Goal: Browse casually: Explore the website without a specific task or goal

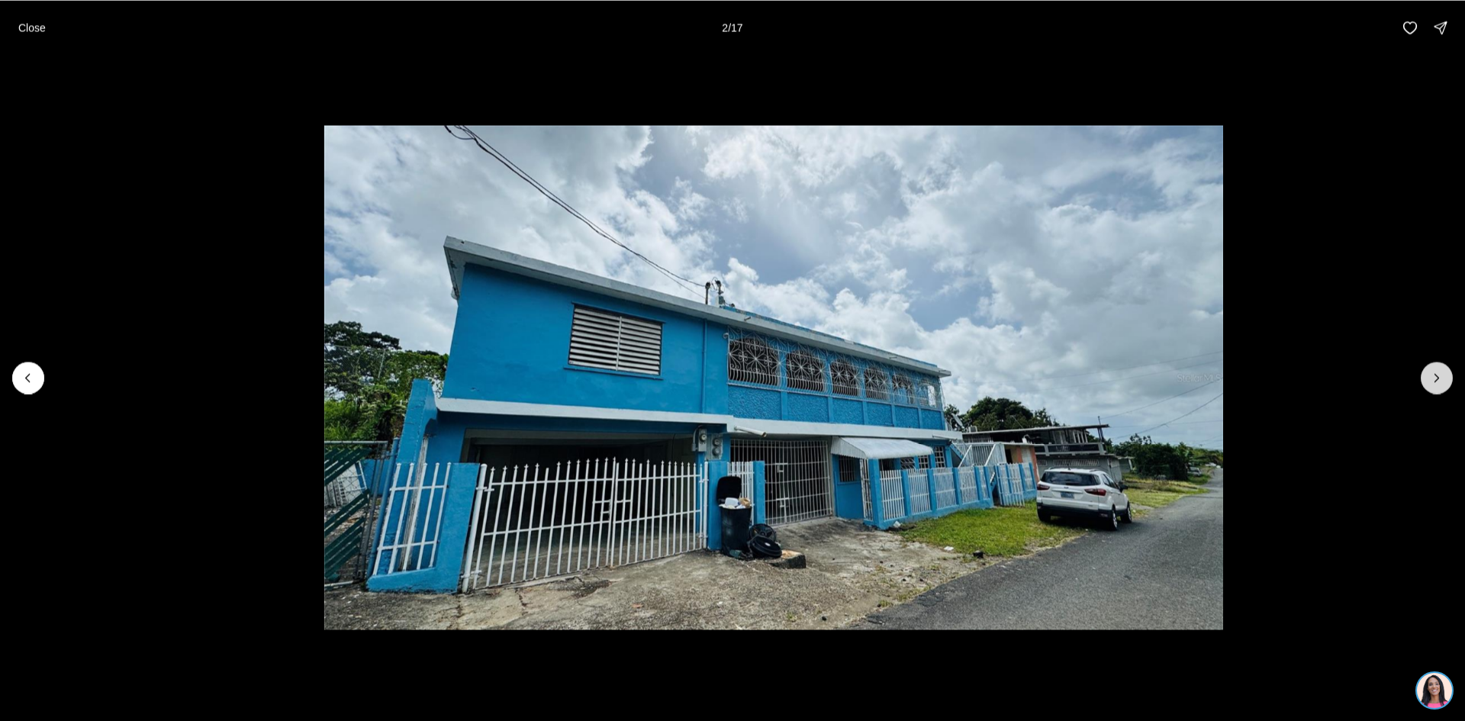
click at [1432, 379] on icon "Next slide" at bounding box center [1436, 377] width 15 height 15
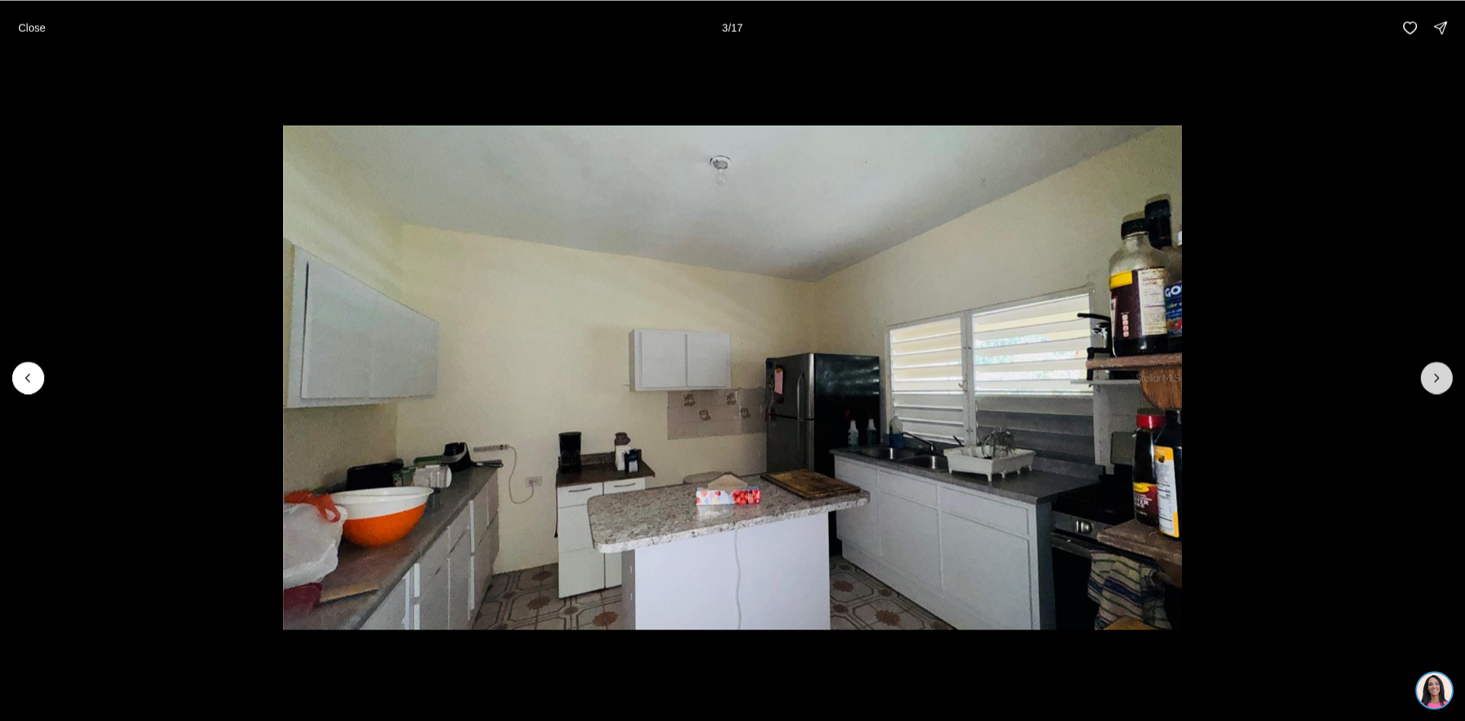
click at [1432, 379] on icon "Next slide" at bounding box center [1436, 377] width 15 height 15
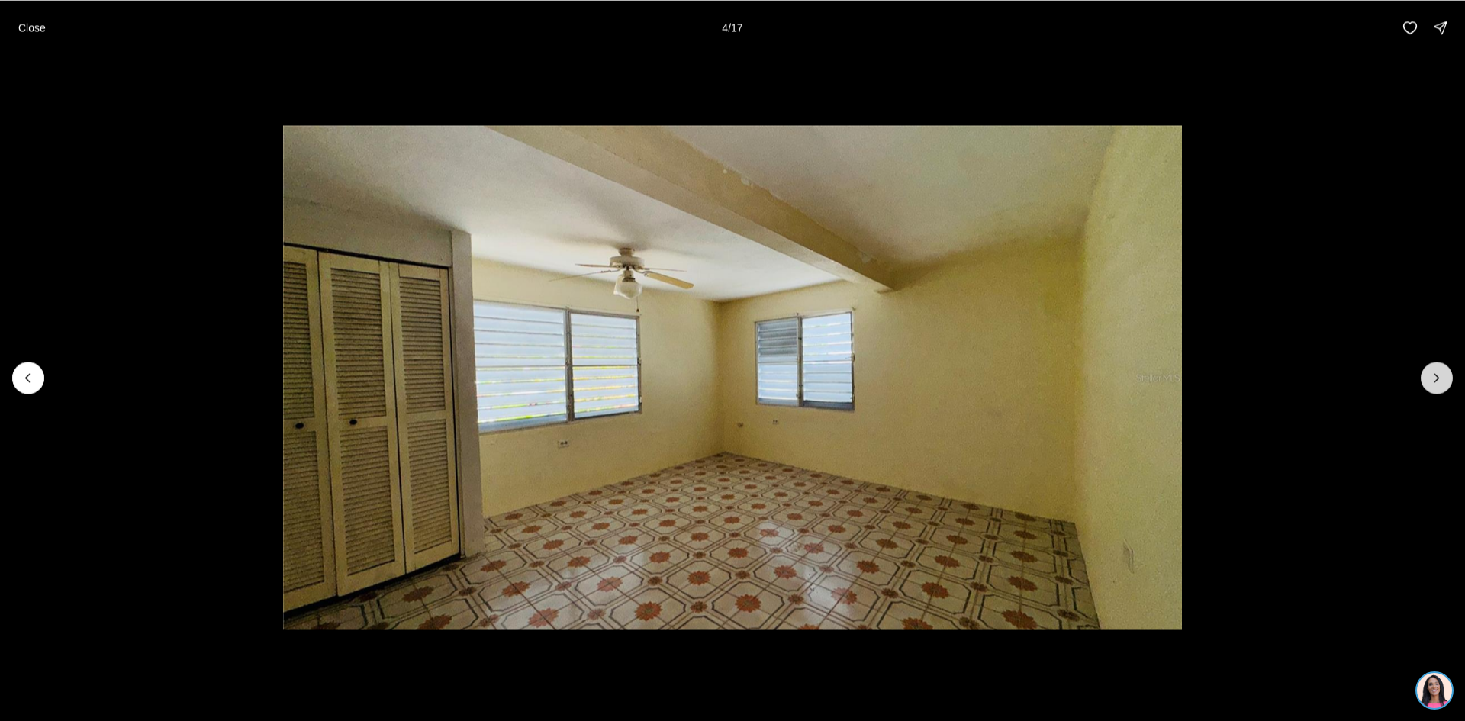
click at [1432, 379] on icon "Next slide" at bounding box center [1436, 377] width 15 height 15
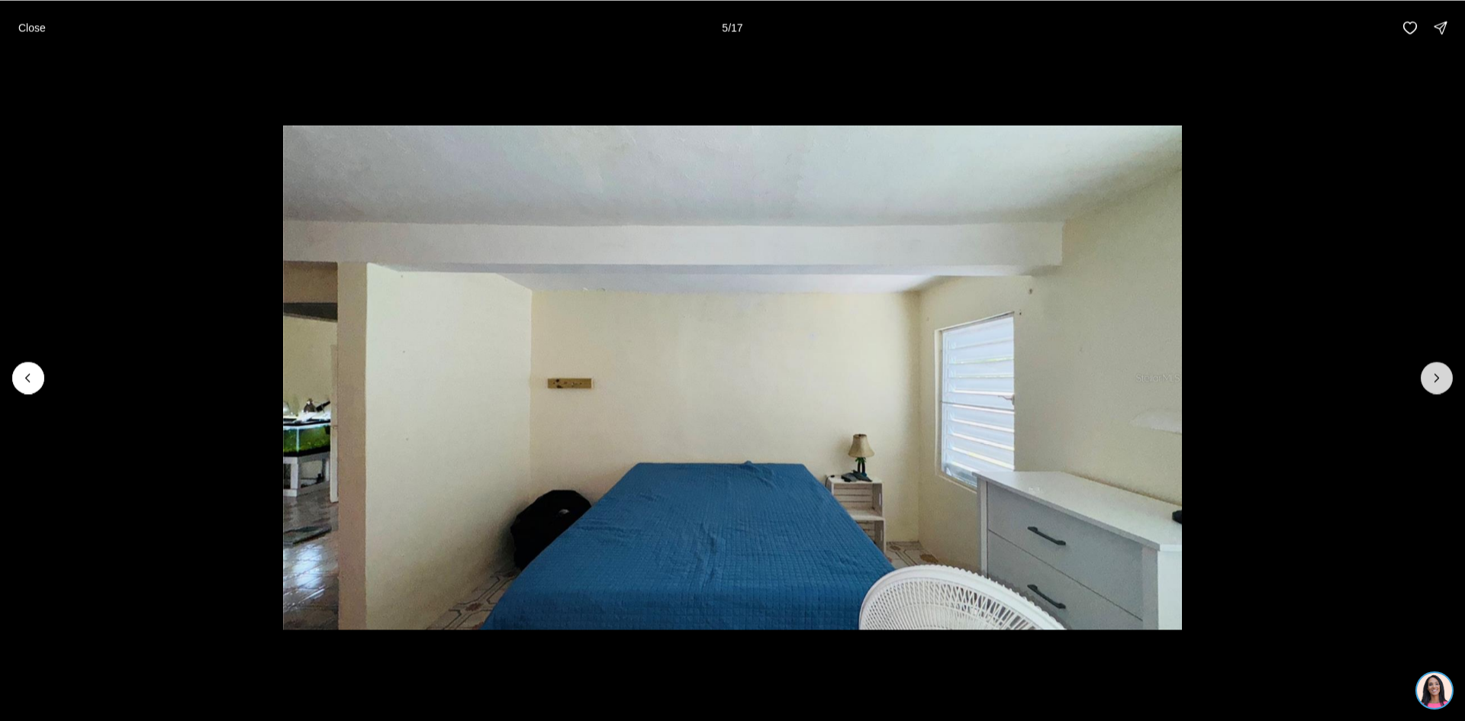
click at [1432, 379] on icon "Next slide" at bounding box center [1436, 377] width 15 height 15
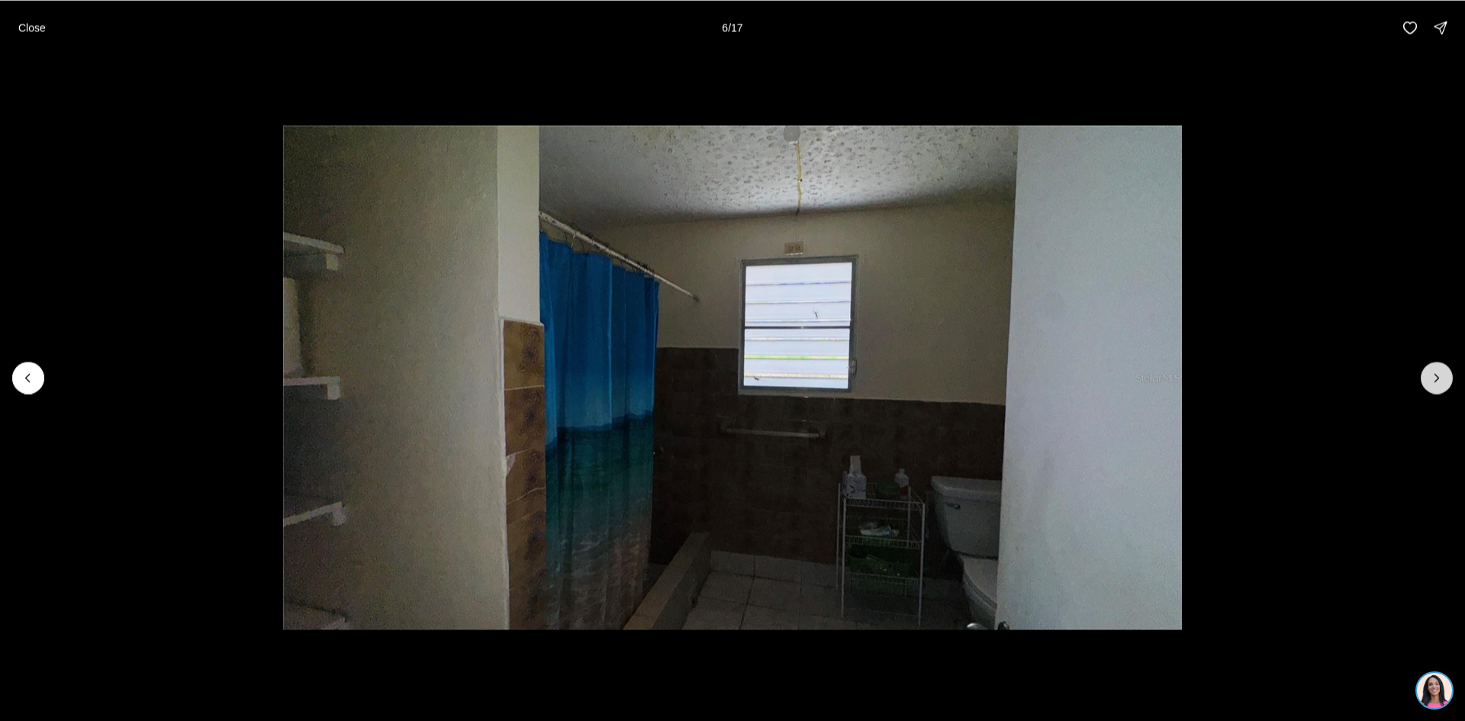
click at [1432, 379] on icon "Next slide" at bounding box center [1436, 377] width 15 height 15
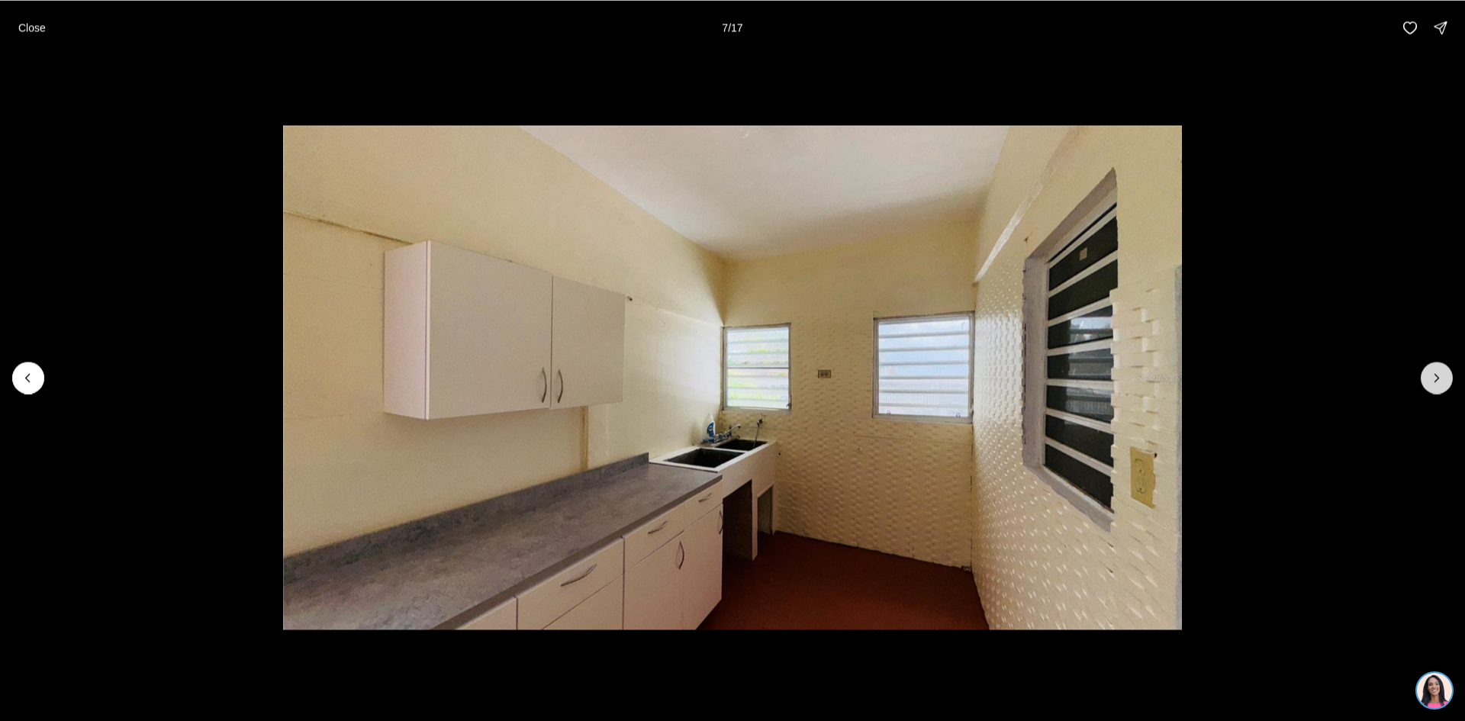
click at [1427, 380] on button "Next slide" at bounding box center [1436, 378] width 32 height 32
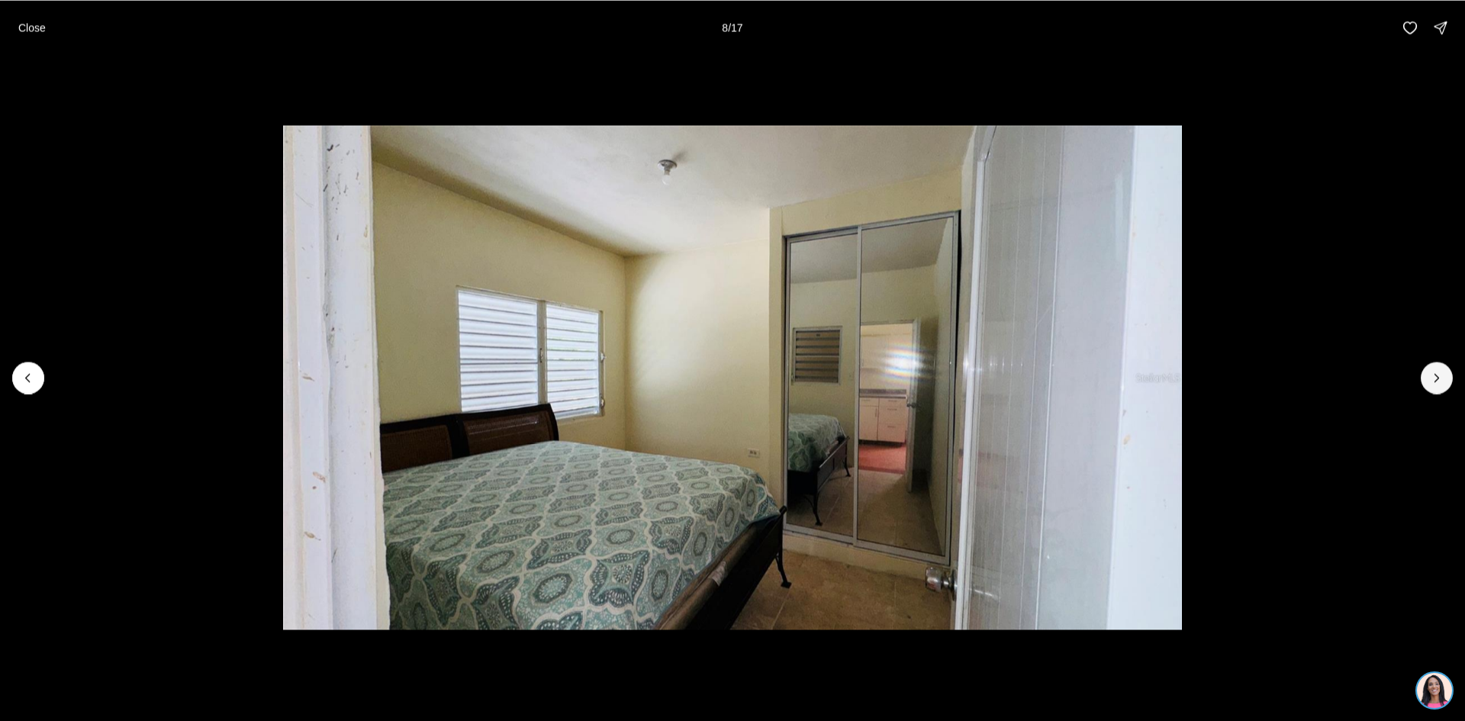
click at [1419, 383] on div at bounding box center [732, 377] width 1465 height 645
click at [1434, 376] on icon "Next slide" at bounding box center [1436, 377] width 15 height 15
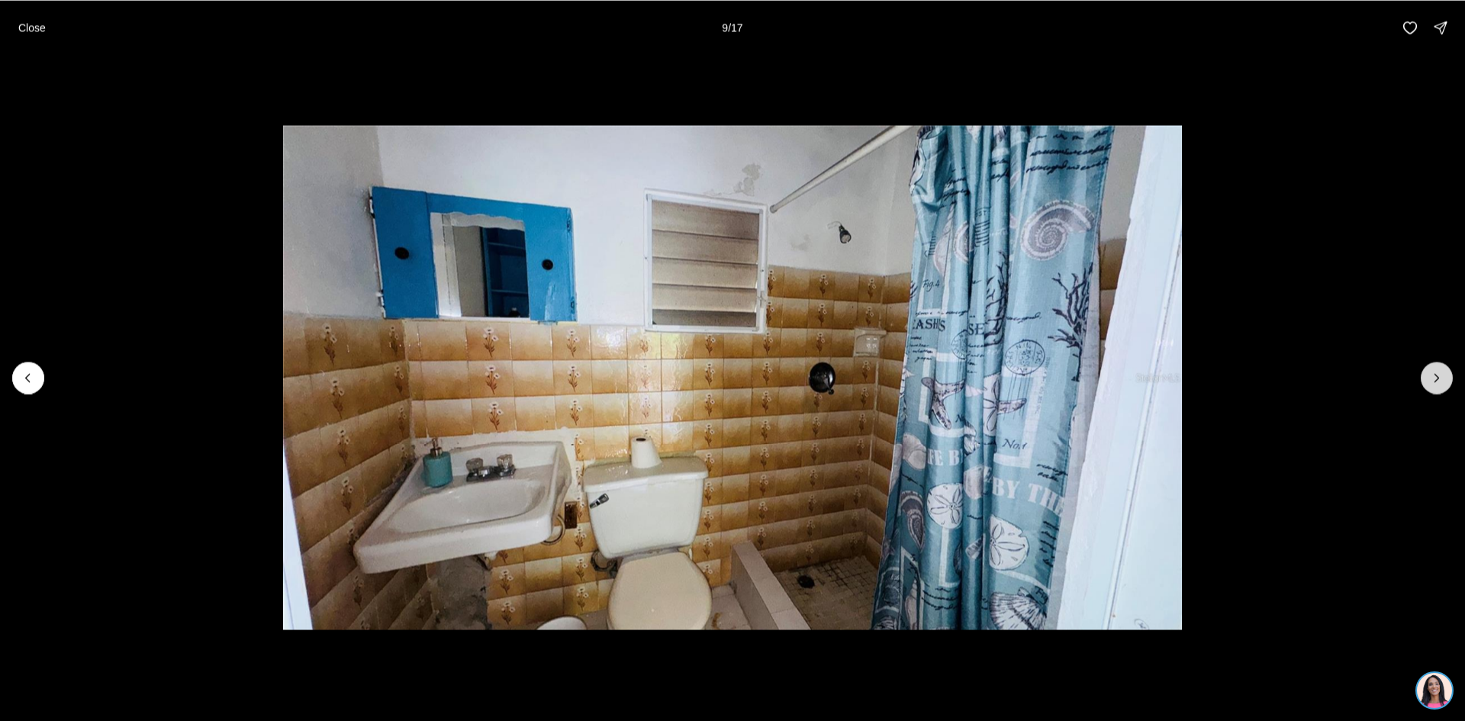
click at [1437, 373] on icon "Next slide" at bounding box center [1436, 377] width 15 height 15
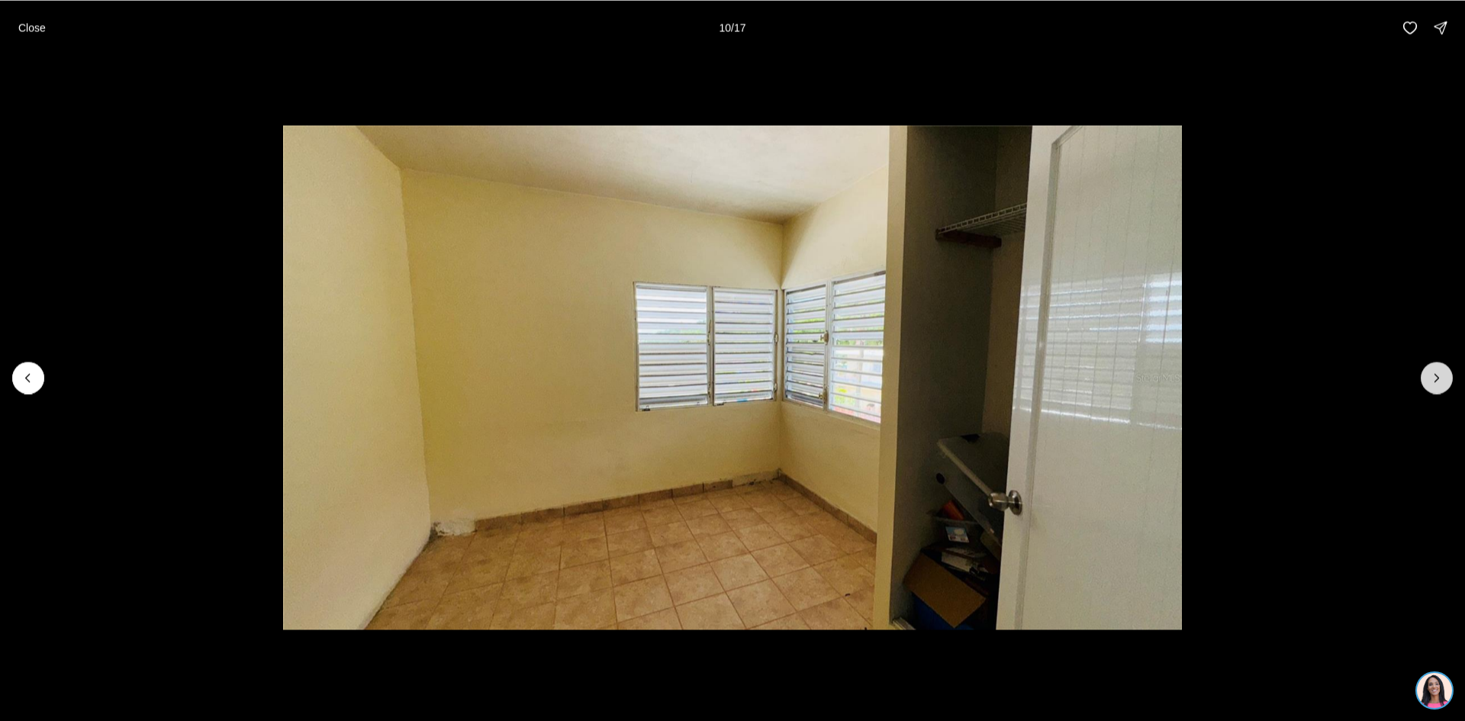
click at [1437, 373] on icon "Next slide" at bounding box center [1436, 377] width 15 height 15
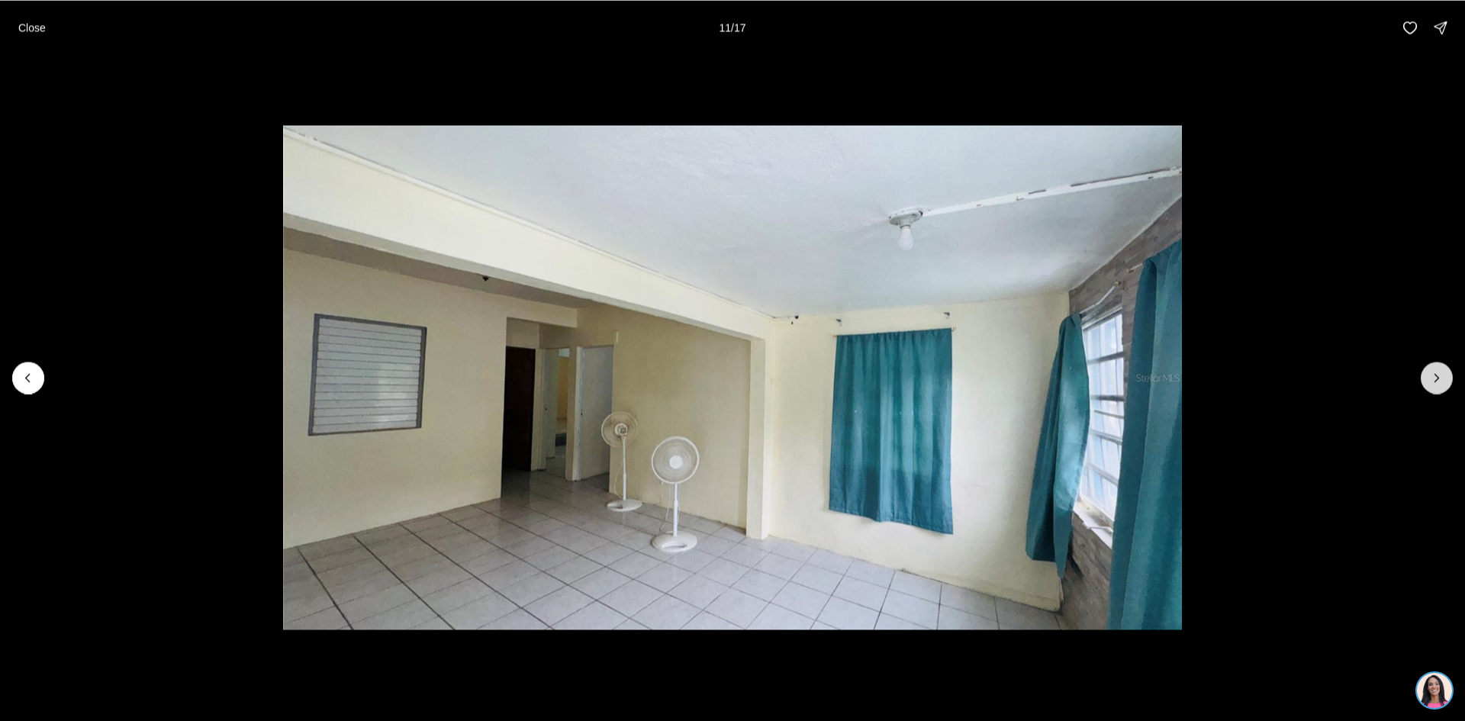
click at [1437, 373] on icon "Next slide" at bounding box center [1436, 377] width 15 height 15
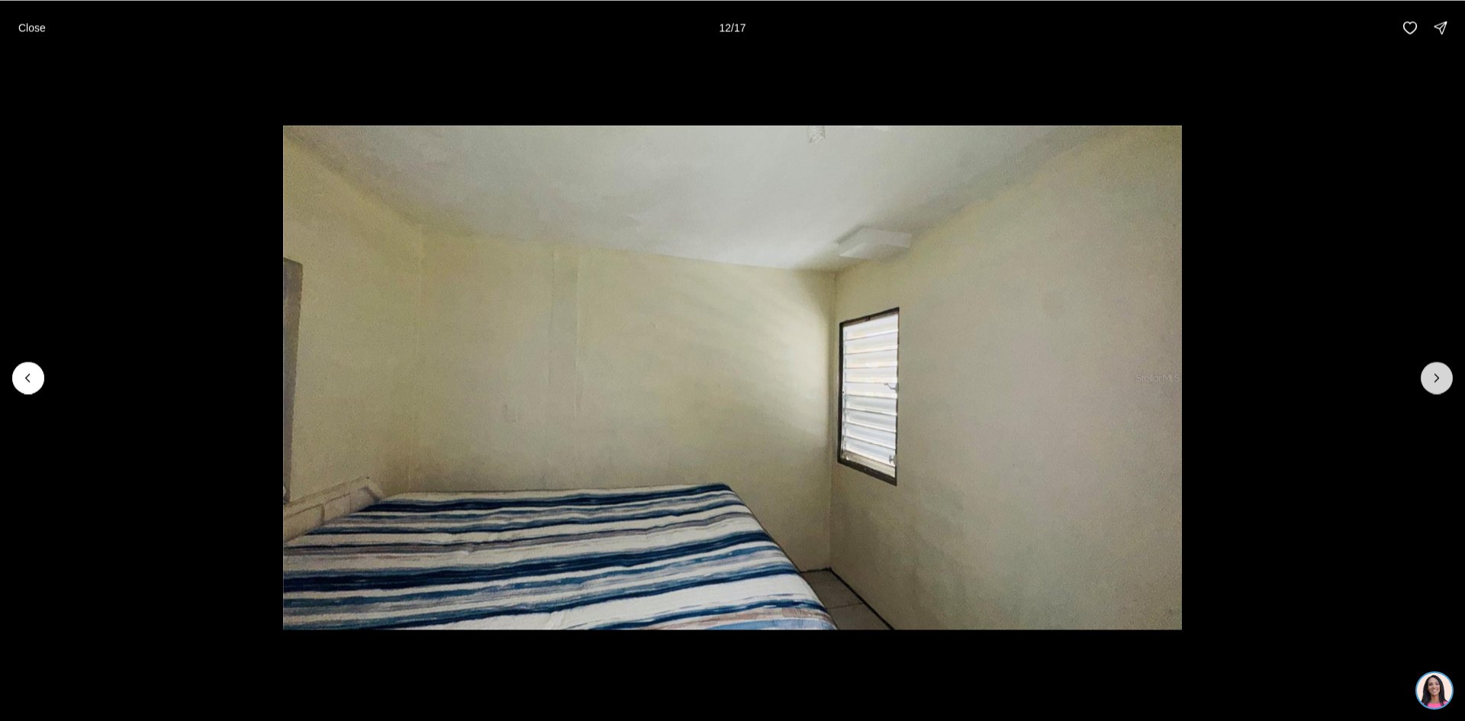
click at [1437, 373] on icon "Next slide" at bounding box center [1436, 377] width 15 height 15
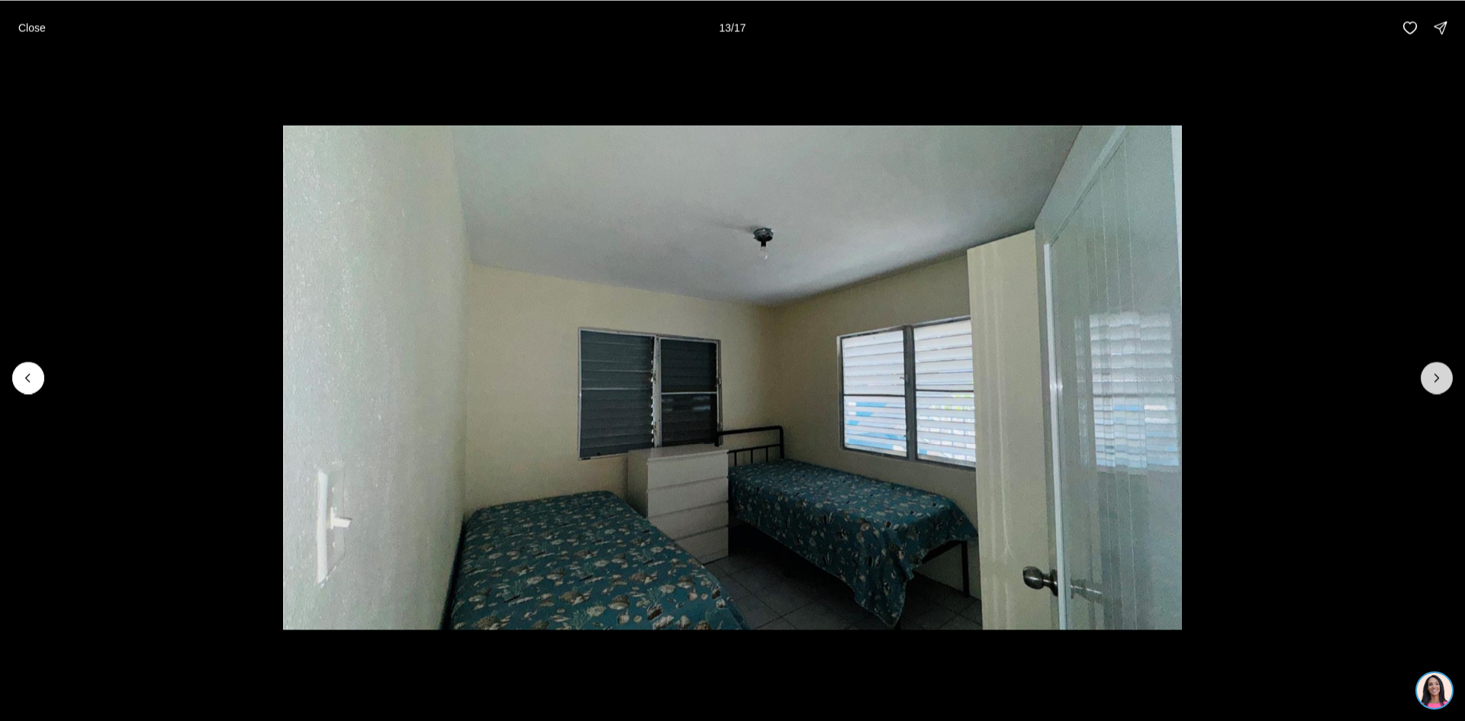
click at [1437, 373] on icon "Next slide" at bounding box center [1436, 377] width 15 height 15
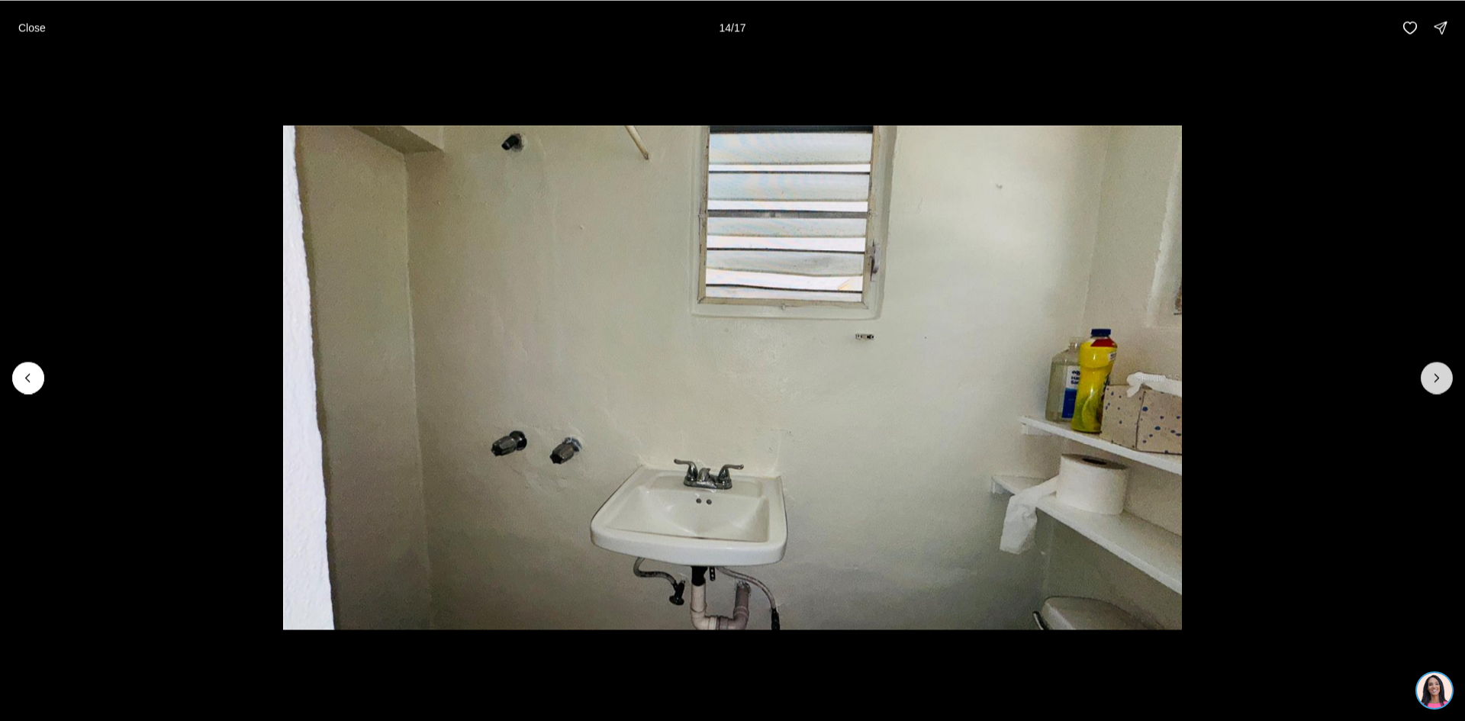
click at [1437, 373] on icon "Next slide" at bounding box center [1436, 377] width 15 height 15
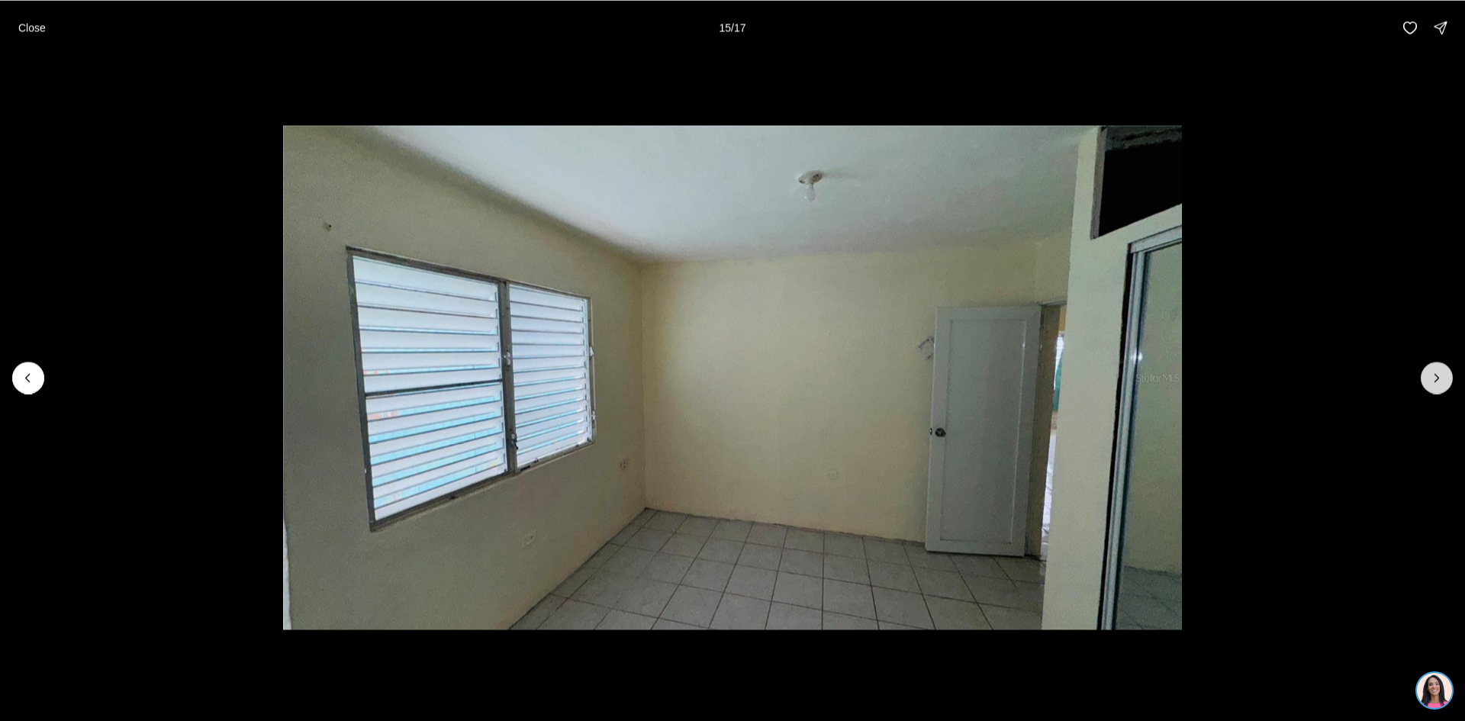
click at [1437, 373] on icon "Next slide" at bounding box center [1436, 377] width 15 height 15
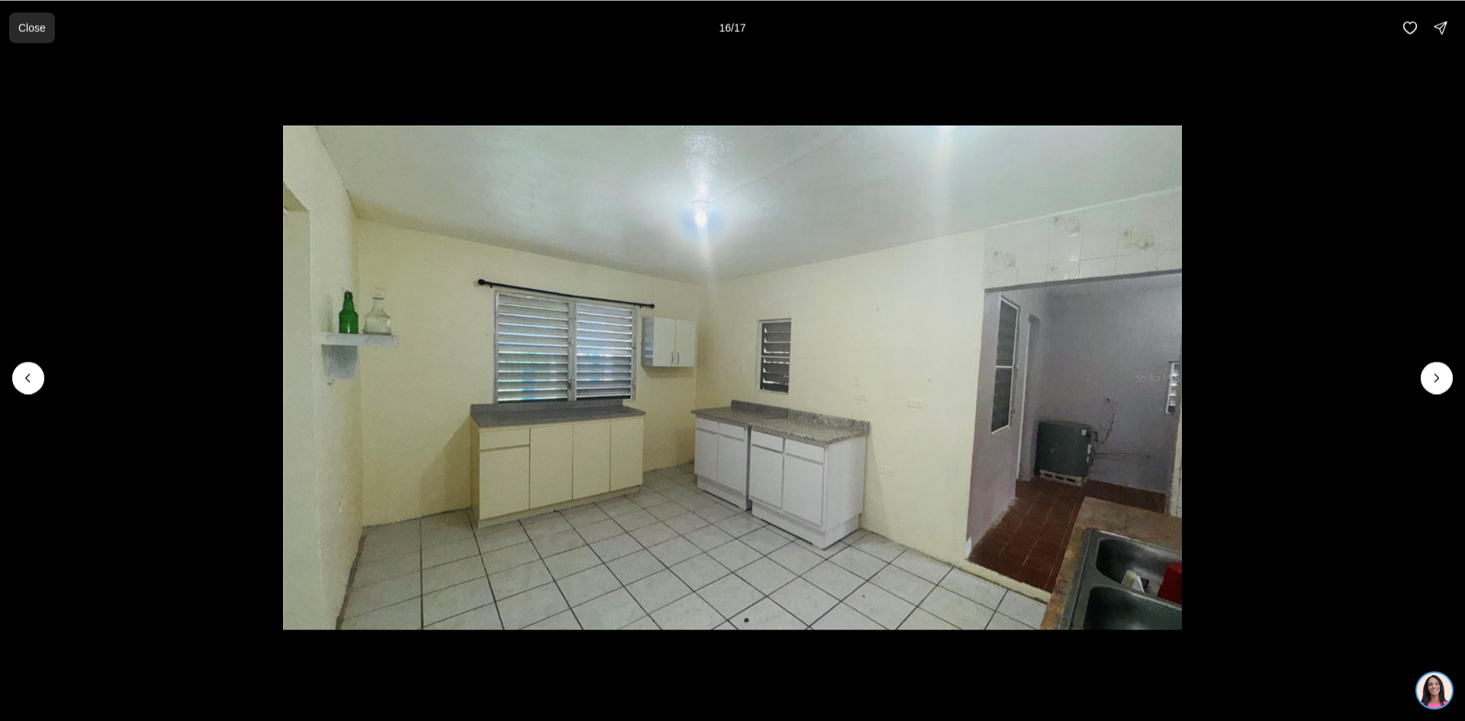
click at [27, 16] on button "Close" at bounding box center [32, 27] width 46 height 31
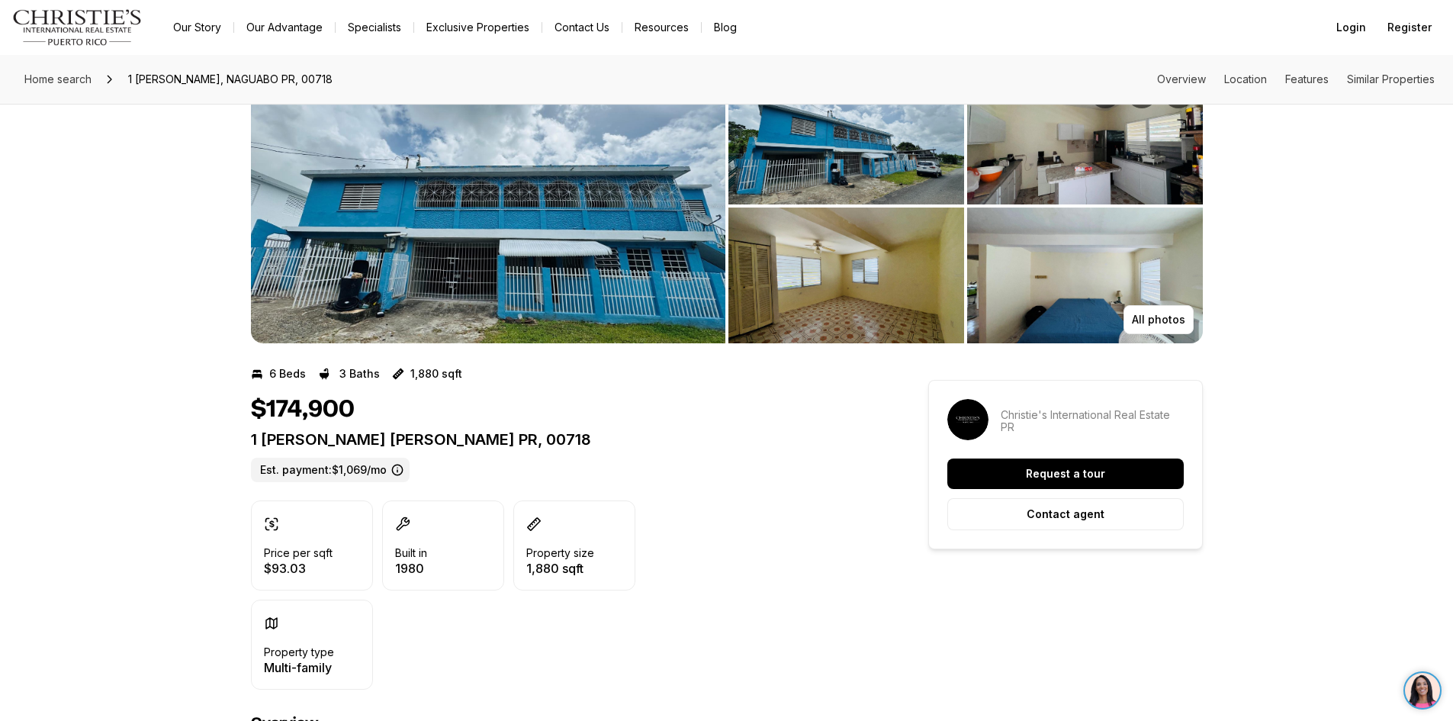
scroll to position [76, 0]
